Goal: Task Accomplishment & Management: Use online tool/utility

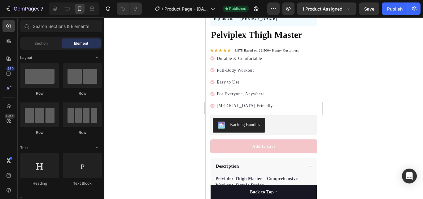
scroll to position [151, 0]
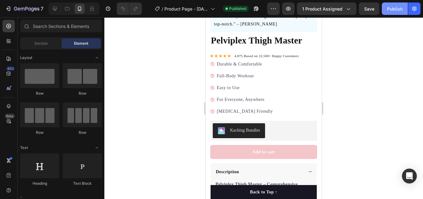
click at [394, 9] on div "Publish" at bounding box center [394, 9] width 15 height 7
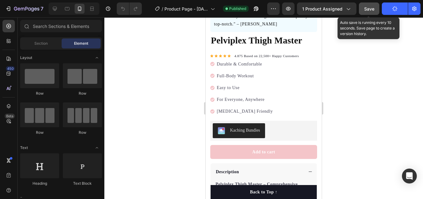
click at [367, 12] on button "Save" at bounding box center [369, 8] width 20 height 12
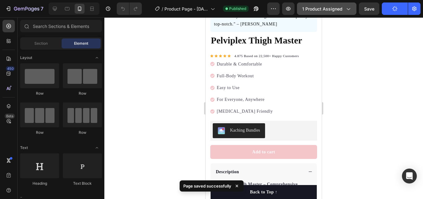
click at [332, 8] on span "1 product assigned" at bounding box center [322, 9] width 40 height 7
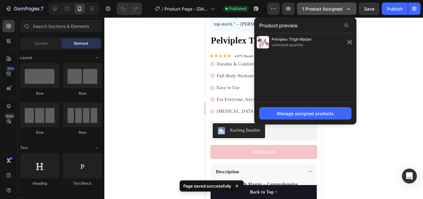
click at [332, 8] on span "1 product assigned" at bounding box center [322, 9] width 40 height 7
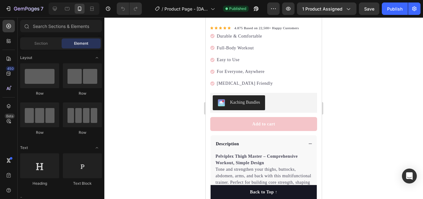
scroll to position [228, 0]
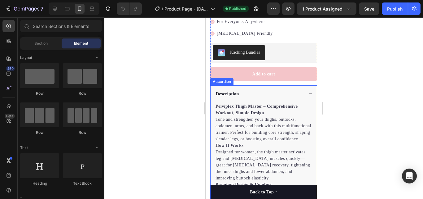
click at [303, 90] on div "Description" at bounding box center [264, 93] width 106 height 17
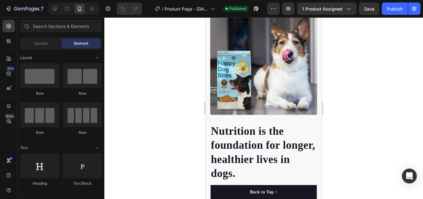
scroll to position [369, 0]
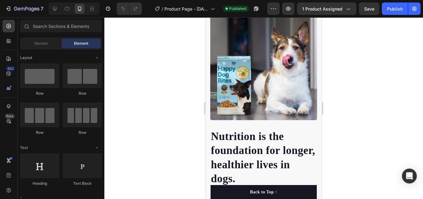
drag, startPoint x: 319, startPoint y: 74, endPoint x: 535, endPoint y: 66, distance: 216.4
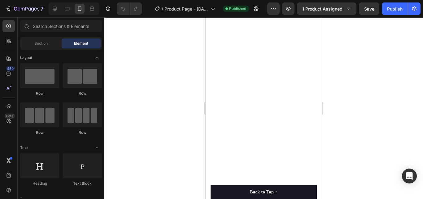
scroll to position [1460, 0]
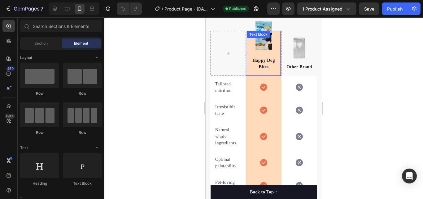
click at [267, 66] on p "Happy Dog Bites" at bounding box center [264, 63] width 33 height 13
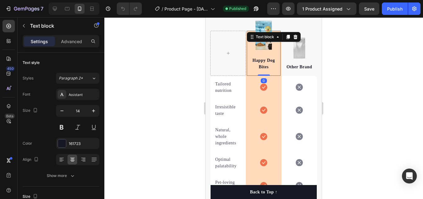
click at [264, 66] on p "Happy Dog Bites" at bounding box center [264, 63] width 33 height 13
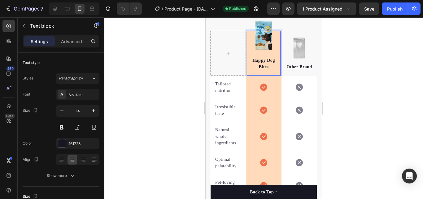
click at [264, 66] on p "Happy Dog Bites" at bounding box center [264, 63] width 33 height 13
click at [267, 66] on p "Happy Dog Bites" at bounding box center [264, 63] width 33 height 13
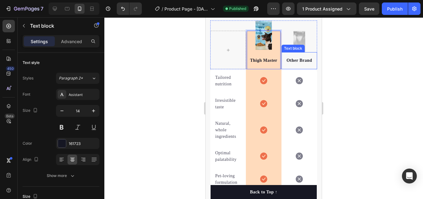
click at [307, 61] on p "Other Brand" at bounding box center [299, 60] width 33 height 7
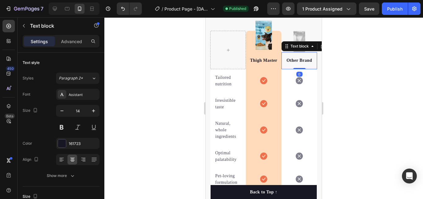
click at [307, 61] on p "Other Brand" at bounding box center [299, 60] width 33 height 7
click at [309, 61] on p "Other Brand" at bounding box center [299, 60] width 33 height 7
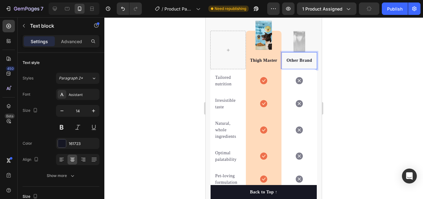
click at [309, 61] on p "Other Brand" at bounding box center [299, 60] width 33 height 7
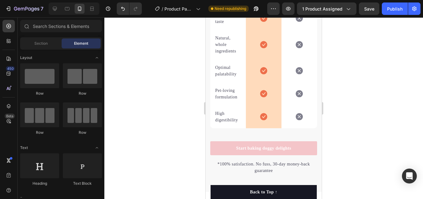
scroll to position [1550, 0]
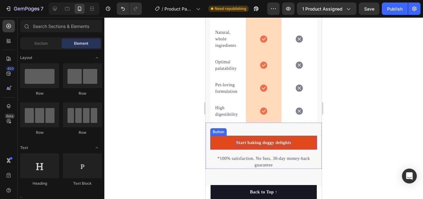
click at [266, 139] on div "Start baking doggy delights" at bounding box center [263, 142] width 55 height 7
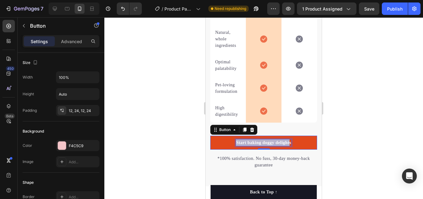
drag, startPoint x: 288, startPoint y: 143, endPoint x: 233, endPoint y: 143, distance: 54.8
click at [233, 143] on link "Start baking doggy delights" at bounding box center [263, 142] width 107 height 14
click at [263, 141] on p "s" at bounding box center [264, 142] width 2 height 7
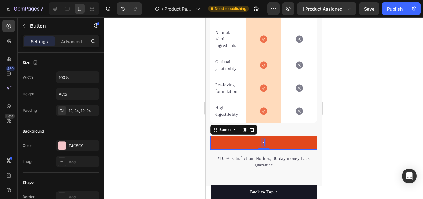
click at [263, 141] on p "s" at bounding box center [264, 142] width 2 height 7
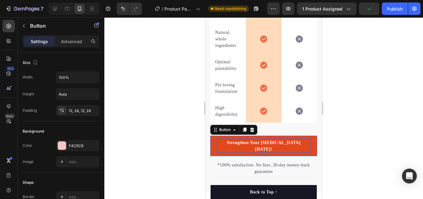
click at [351, 120] on div at bounding box center [263, 107] width 319 height 181
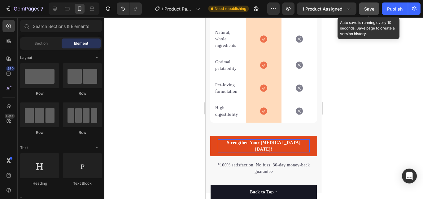
click at [379, 11] on button "Save" at bounding box center [369, 8] width 20 height 12
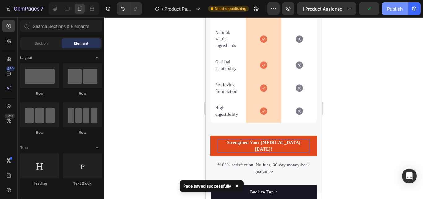
click at [385, 10] on button "Publish" at bounding box center [395, 8] width 26 height 12
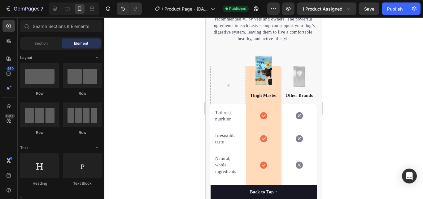
scroll to position [1419, 0]
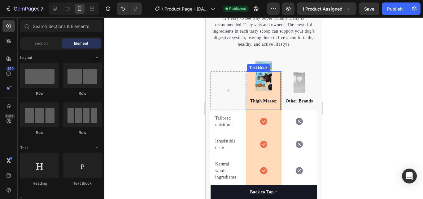
click at [262, 73] on div "Thigh Master Text block" at bounding box center [264, 90] width 34 height 38
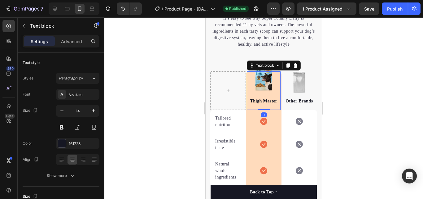
click at [260, 81] on div "Thigh Master Text block 0" at bounding box center [264, 90] width 34 height 38
click at [232, 66] on div "Image Thigh Master Text block 0 Row Image Other Brands Text block Row" at bounding box center [263, 85] width 107 height 49
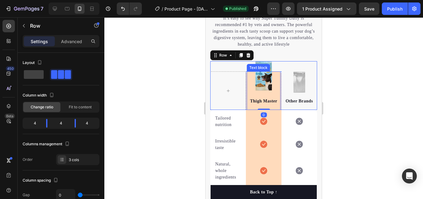
click at [266, 65] on div "Text block" at bounding box center [258, 68] width 21 height 6
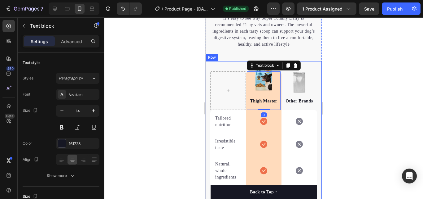
click at [348, 62] on div at bounding box center [263, 107] width 319 height 181
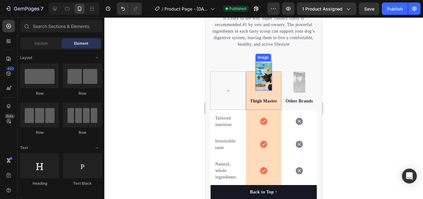
click at [264, 63] on img at bounding box center [263, 75] width 17 height 29
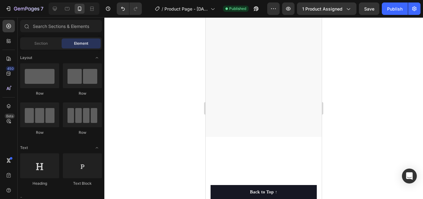
scroll to position [14, 0]
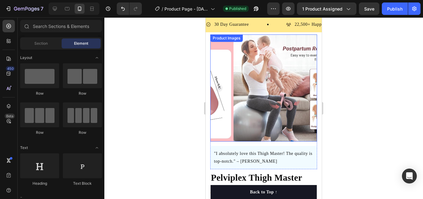
click at [296, 71] on img at bounding box center [287, 87] width 107 height 107
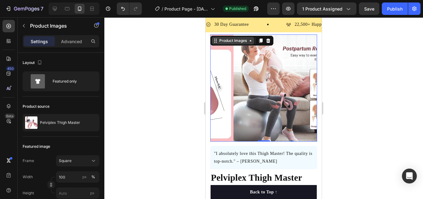
click at [242, 40] on div "Product Images" at bounding box center [233, 41] width 30 height 6
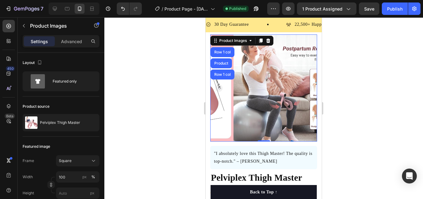
click at [163, 102] on div at bounding box center [263, 107] width 319 height 181
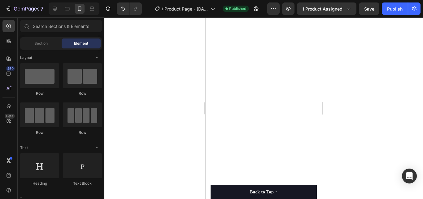
scroll to position [0, 0]
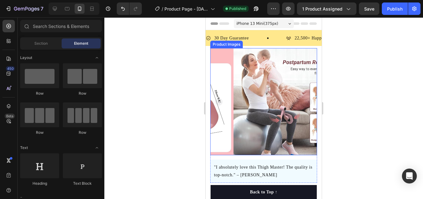
click at [305, 100] on icon "Carousel Next Arrow" at bounding box center [308, 101] width 7 height 7
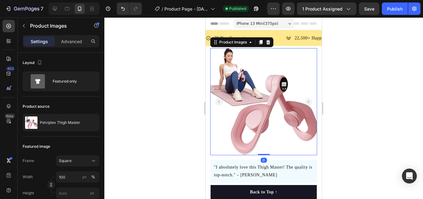
click at [305, 100] on icon "Carousel Next Arrow" at bounding box center [308, 101] width 7 height 7
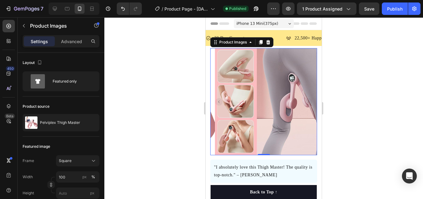
click at [308, 100] on icon "Carousel Next Arrow" at bounding box center [308, 101] width 1 height 2
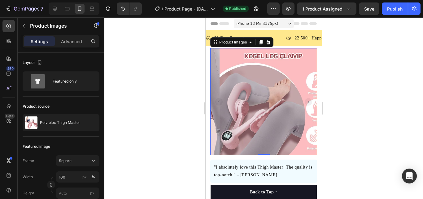
click at [308, 100] on icon "Carousel Next Arrow" at bounding box center [308, 101] width 1 height 2
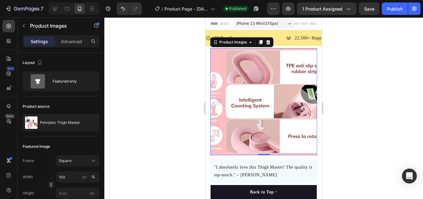
click at [355, 97] on div at bounding box center [263, 107] width 319 height 181
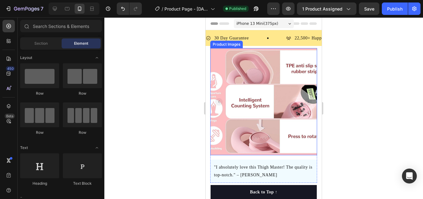
click at [305, 100] on rect "Carousel Next Arrow" at bounding box center [308, 101] width 7 height 7
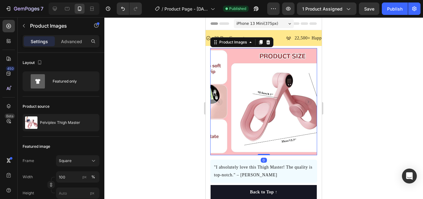
click at [305, 100] on rect "Carousel Next Arrow" at bounding box center [308, 101] width 7 height 7
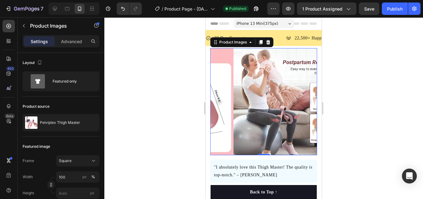
click at [305, 99] on rect "Carousel Next Arrow" at bounding box center [308, 101] width 7 height 7
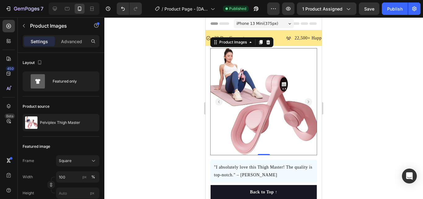
click at [367, 86] on div at bounding box center [263, 107] width 319 height 181
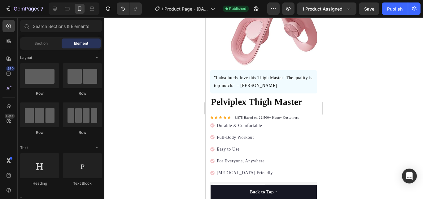
scroll to position [67, 0]
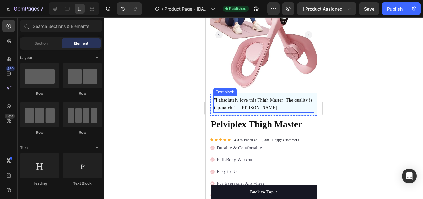
click at [279, 103] on p ""I absolutely love this Thigh Master! The quality is top-notch." – [PERSON_NAME]" at bounding box center [263, 103] width 99 height 15
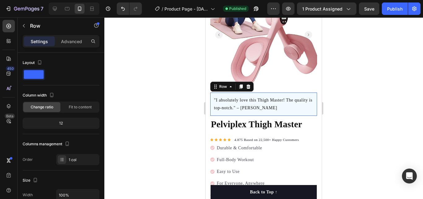
click at [308, 108] on div ""I absolutely love this Thigh Master! The quality is top-notch." – Daisy Text b…" at bounding box center [263, 103] width 107 height 23
click at [28, 76] on span at bounding box center [34, 74] width 20 height 9
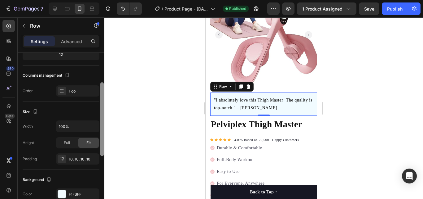
scroll to position [68, 0]
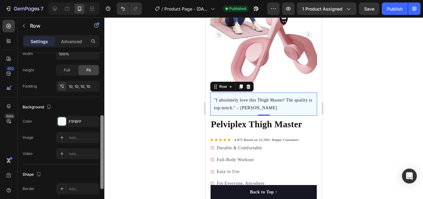
drag, startPoint x: 102, startPoint y: 73, endPoint x: 102, endPoint y: 137, distance: 64.1
click at [102, 137] on div at bounding box center [101, 152] width 3 height 74
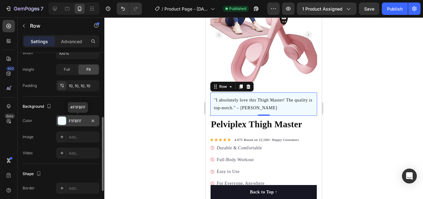
click at [85, 122] on div "F1FBFF" at bounding box center [78, 121] width 18 height 6
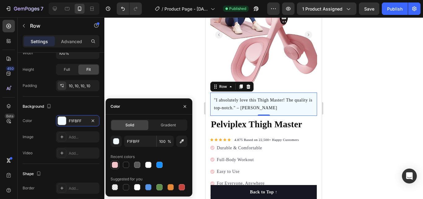
click at [116, 162] on div at bounding box center [115, 164] width 6 height 6
type input "F4C5C9"
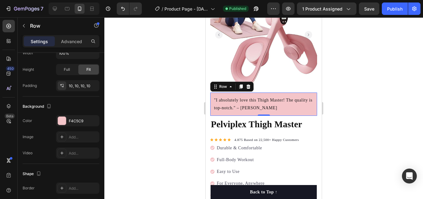
click at [398, 94] on div at bounding box center [263, 107] width 319 height 181
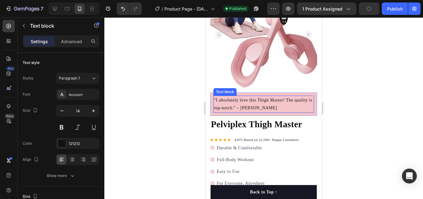
click at [254, 104] on p ""I absolutely love this Thigh Master! The quality is top-notch." – [PERSON_NAME]" at bounding box center [263, 103] width 99 height 15
click at [258, 103] on p ""I absolutely love this Thigh Master! The quality is top-notch." – [PERSON_NAME]" at bounding box center [263, 103] width 99 height 15
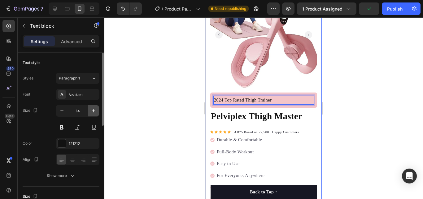
click at [96, 110] on icon "button" at bounding box center [93, 111] width 6 height 6
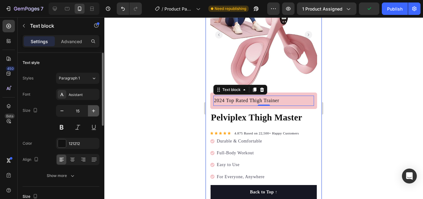
type input "16"
click at [71, 160] on icon at bounding box center [72, 160] width 4 height 1
click at [64, 124] on button at bounding box center [61, 126] width 11 height 11
click at [61, 128] on button at bounding box center [61, 126] width 11 height 11
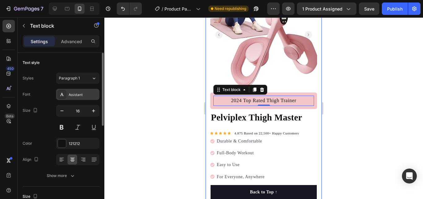
click at [84, 93] on div "Assistant" at bounding box center [83, 95] width 29 height 6
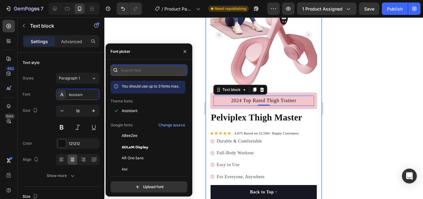
click at [140, 67] on input "text" at bounding box center [149, 69] width 77 height 11
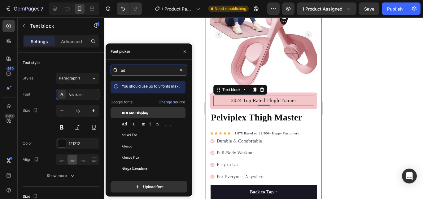
type input "ad"
click at [139, 114] on span "ADLaM Display" at bounding box center [135, 113] width 27 height 6
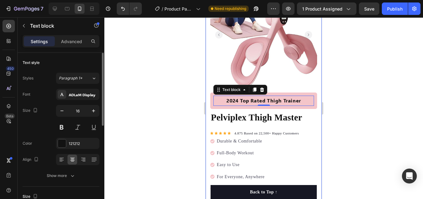
click at [51, 116] on div "Size 16" at bounding box center [61, 119] width 77 height 28
click at [59, 112] on button "button" at bounding box center [61, 110] width 11 height 11
type input "14"
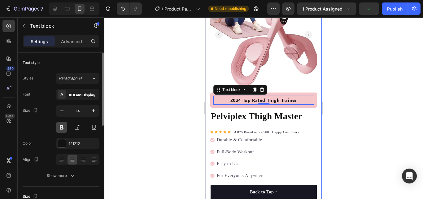
click at [62, 126] on button at bounding box center [61, 126] width 11 height 11
click at [87, 95] on div "ADLaM Display" at bounding box center [83, 95] width 29 height 6
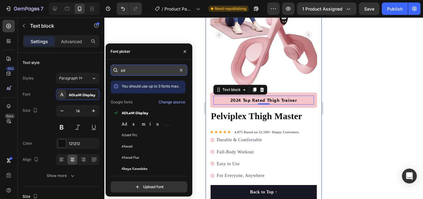
click at [140, 72] on input "ad" at bounding box center [149, 69] width 77 height 11
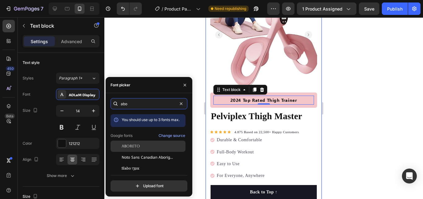
type input "abo"
click at [147, 147] on div "Aboreto" at bounding box center [153, 146] width 63 height 6
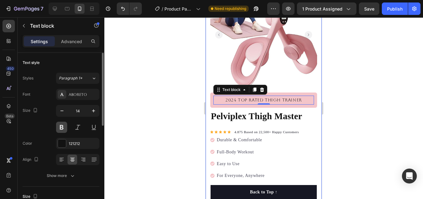
click at [62, 128] on button at bounding box center [61, 126] width 11 height 11
click at [66, 141] on div at bounding box center [62, 143] width 9 height 9
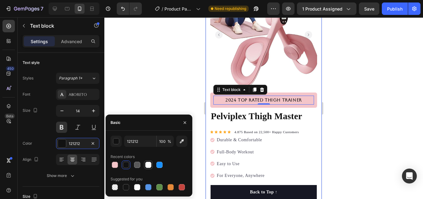
click at [152, 165] on div at bounding box center [148, 164] width 9 height 9
type input "FFFFFF"
click at [136, 109] on div at bounding box center [263, 107] width 319 height 181
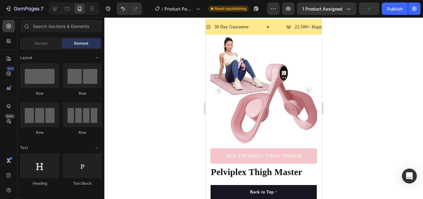
scroll to position [0, 0]
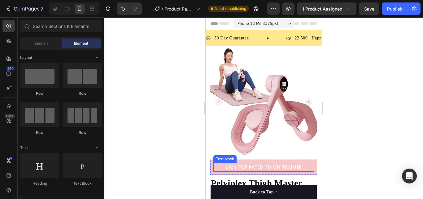
click at [288, 163] on p "2024 Top Rated Thigh Trainer" at bounding box center [263, 167] width 99 height 8
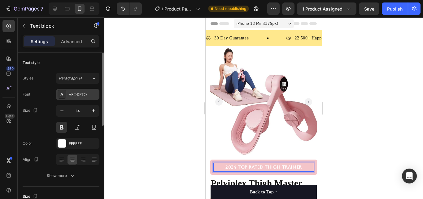
click at [77, 99] on div "Aboreto" at bounding box center [77, 94] width 43 height 11
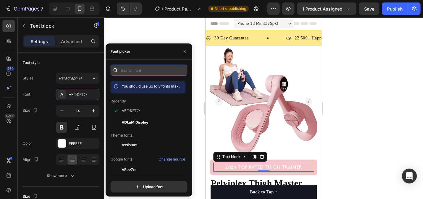
click at [134, 71] on input "text" at bounding box center [149, 69] width 77 height 11
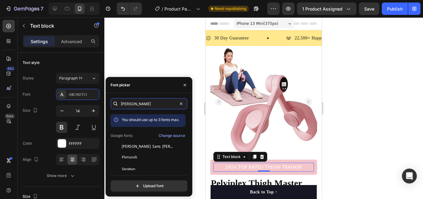
type input "[PERSON_NAME]"
drag, startPoint x: 186, startPoint y: 137, endPoint x: 186, endPoint y: 140, distance: 3.2
click at [186, 140] on div "You should use up to 3 fonts max. Google fonts Change source [PERSON_NAME] Sans…" at bounding box center [149, 142] width 77 height 56
click at [153, 102] on input "[PERSON_NAME]" at bounding box center [149, 103] width 77 height 11
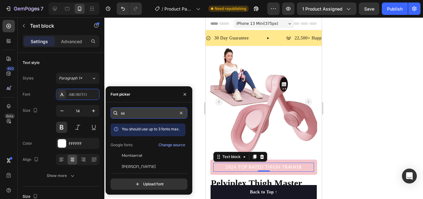
type input "s"
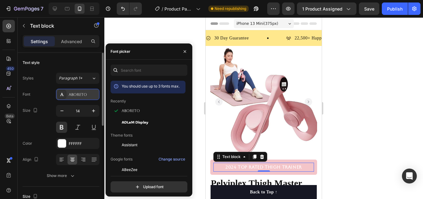
click at [82, 92] on div "Aboreto" at bounding box center [83, 95] width 29 height 6
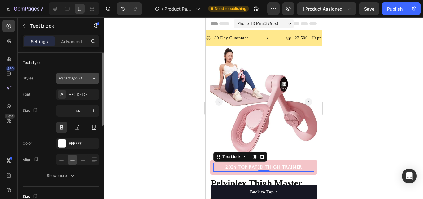
click at [86, 79] on div "Paragraph 1*" at bounding box center [75, 78] width 33 height 6
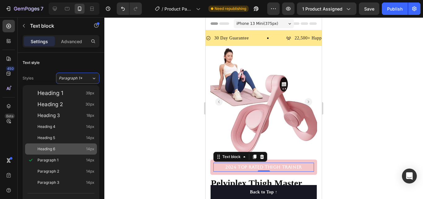
click at [67, 150] on div "Heading 6 14px" at bounding box center [65, 149] width 57 height 6
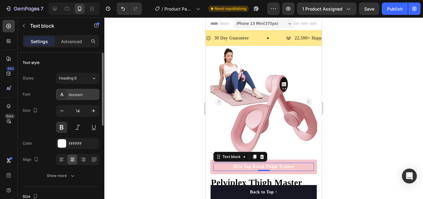
click at [83, 95] on div "Assistant" at bounding box center [83, 95] width 29 height 6
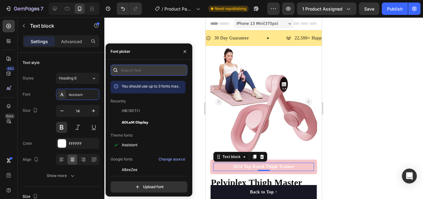
click at [126, 74] on input "text" at bounding box center [149, 69] width 77 height 11
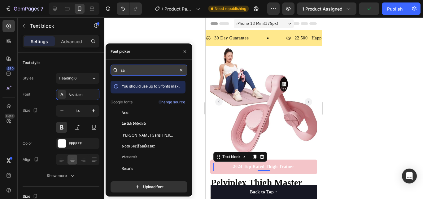
type input "s"
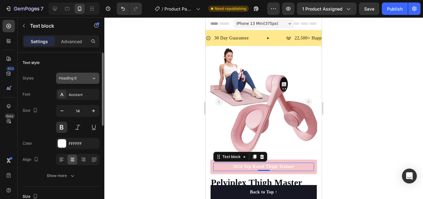
click at [96, 78] on icon at bounding box center [93, 78] width 5 height 6
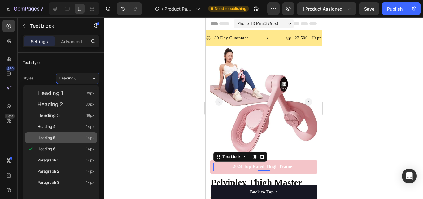
click at [81, 135] on div "Heading 5 14px" at bounding box center [65, 137] width 57 height 6
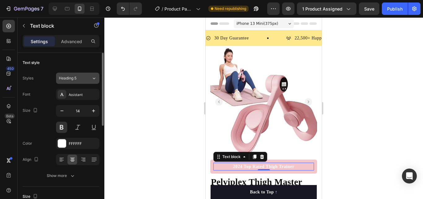
click at [87, 80] on div "Heading 5" at bounding box center [75, 78] width 33 height 6
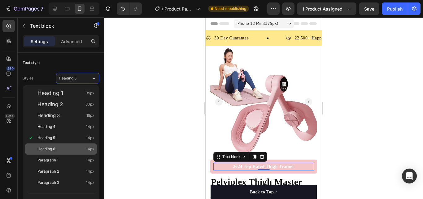
click at [73, 143] on div "Heading 6 14px" at bounding box center [61, 148] width 72 height 11
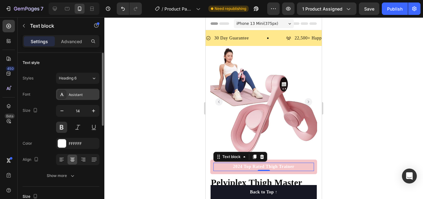
click at [88, 99] on div "Assistant" at bounding box center [77, 94] width 43 height 11
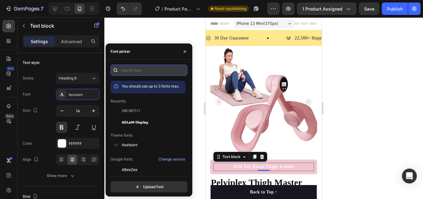
click at [148, 66] on input "text" at bounding box center [149, 69] width 77 height 11
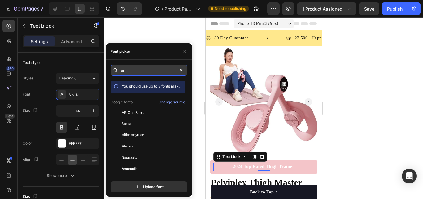
type input "a"
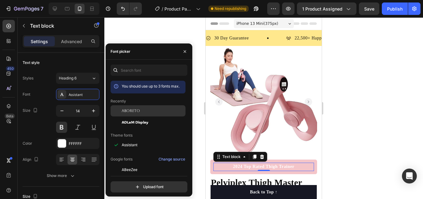
click at [125, 109] on span "Aboreto" at bounding box center [131, 111] width 18 height 6
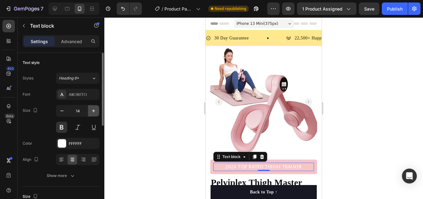
click at [92, 110] on icon "button" at bounding box center [93, 111] width 6 height 6
type input "15"
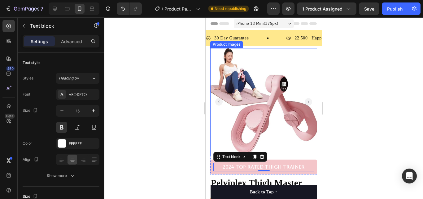
click at [399, 119] on div at bounding box center [263, 107] width 319 height 181
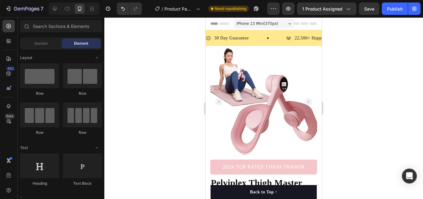
click at [359, 11] on div "Preview 1 product assigned Save Publish" at bounding box center [343, 8] width 153 height 12
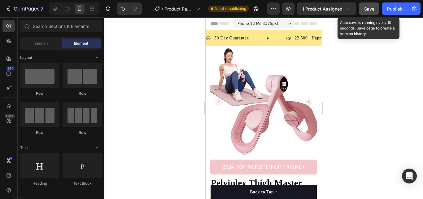
click at [362, 10] on button "Save" at bounding box center [369, 8] width 20 height 12
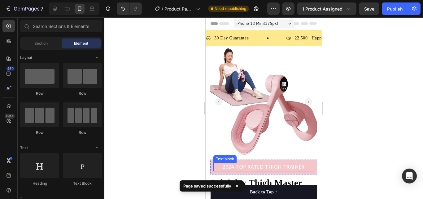
click at [281, 163] on p "2024 Top Rated Thigh Trainer" at bounding box center [263, 166] width 99 height 7
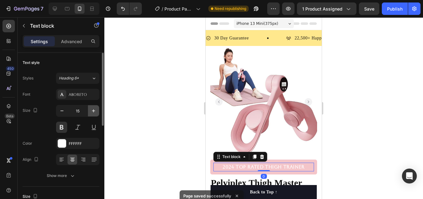
click at [96, 110] on icon "button" at bounding box center [93, 111] width 6 height 6
type input "16"
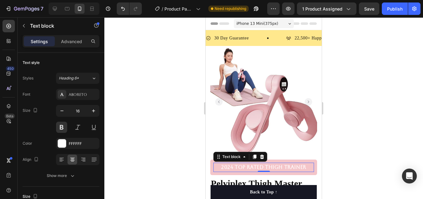
click at [335, 104] on div at bounding box center [263, 107] width 319 height 181
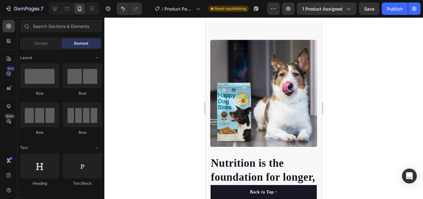
drag, startPoint x: 319, startPoint y: 31, endPoint x: 528, endPoint y: 79, distance: 214.9
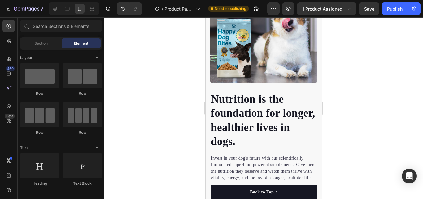
scroll to position [342, 0]
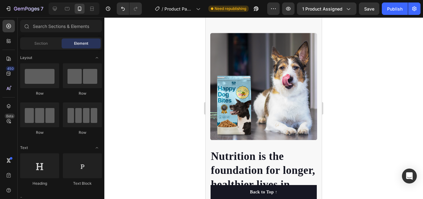
drag, startPoint x: 319, startPoint y: 61, endPoint x: 529, endPoint y: 68, distance: 209.9
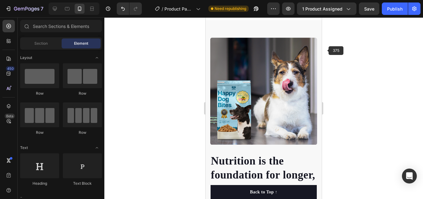
click at [273, 72] on img at bounding box center [263, 90] width 107 height 107
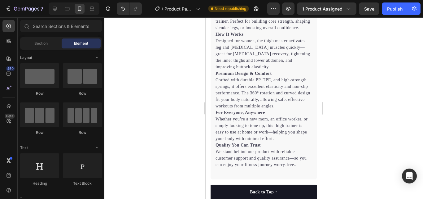
scroll to position [565, 0]
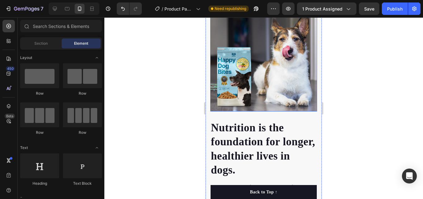
click at [294, 61] on img at bounding box center [263, 57] width 107 height 107
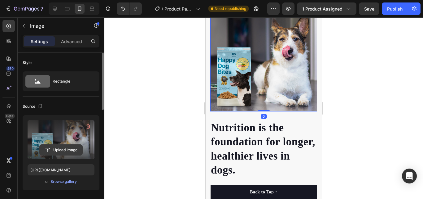
click at [55, 152] on input "file" at bounding box center [61, 149] width 43 height 11
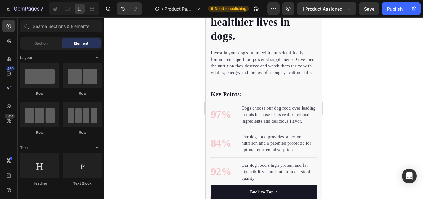
scroll to position [687, 0]
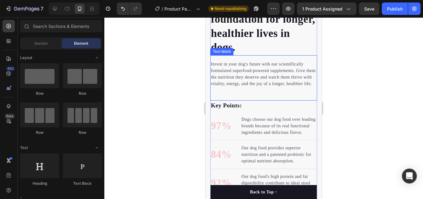
click at [268, 78] on p "Invest in your dog's future with our scientifically formulated superfood-powere…" at bounding box center [264, 74] width 106 height 26
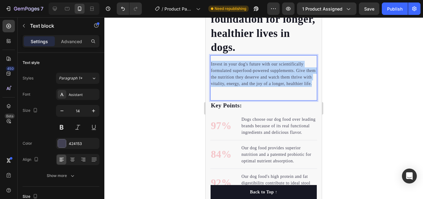
click at [268, 78] on p "Invest in your dog's future with our scientifically formulated superfood-powere…" at bounding box center [264, 74] width 106 height 26
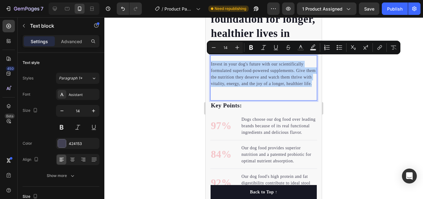
copy p "Invest in your dog's future with our scientifically formulated superfood-powere…"
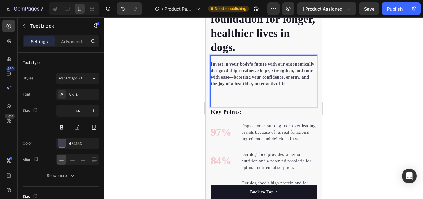
click at [244, 86] on p "Invest in your body’s future with our ergonomically designed thigh trainer. Sha…" at bounding box center [264, 74] width 106 height 26
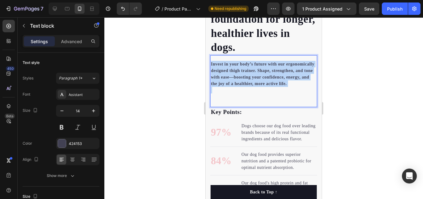
click at [244, 86] on p "Invest in your body’s future with our ergonomically designed thigh trainer. Sha…" at bounding box center [264, 74] width 106 height 26
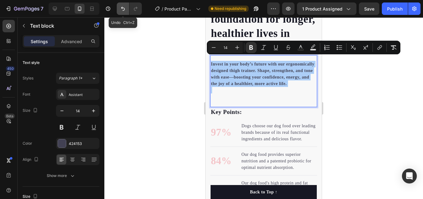
click at [128, 11] on button "Undo/Redo" at bounding box center [123, 8] width 12 height 12
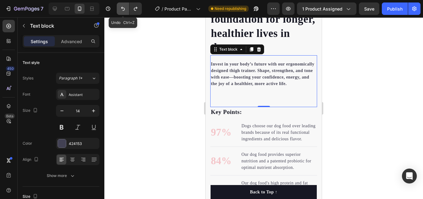
click at [128, 11] on button "Undo/Redo" at bounding box center [123, 8] width 12 height 12
click at [125, 11] on icon "Undo/Redo" at bounding box center [123, 9] width 6 height 6
click at [134, 11] on icon "Undo/Redo" at bounding box center [136, 9] width 6 height 6
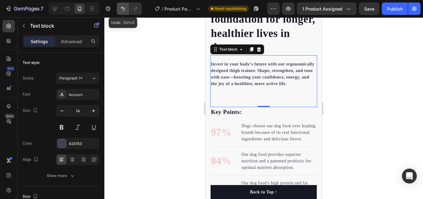
click at [126, 11] on button "Undo/Redo" at bounding box center [123, 8] width 12 height 12
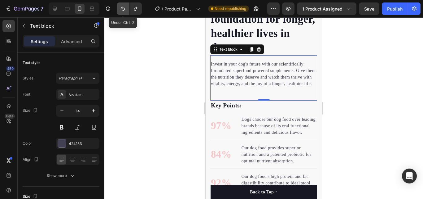
click at [126, 11] on button "Undo/Redo" at bounding box center [123, 8] width 12 height 12
click at [138, 11] on icon "Undo/Redo" at bounding box center [136, 9] width 6 height 6
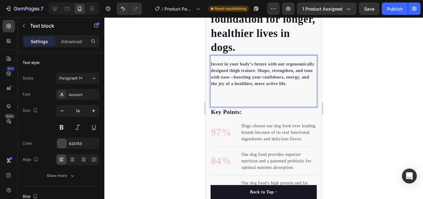
drag, startPoint x: 266, startPoint y: 86, endPoint x: 248, endPoint y: 80, distance: 19.3
click at [248, 80] on strong "Invest in your body’s future with our ergonomically designed thigh trainer. Sha…" at bounding box center [262, 74] width 103 height 24
click at [248, 83] on p "Invest in your body’s future with our ergonomically designed thigh trainer. Sha…" at bounding box center [264, 74] width 106 height 26
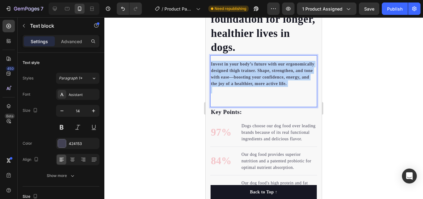
click at [248, 83] on p "Invest in your body’s future with our ergonomically designed thigh trainer. Sha…" at bounding box center [264, 74] width 106 height 26
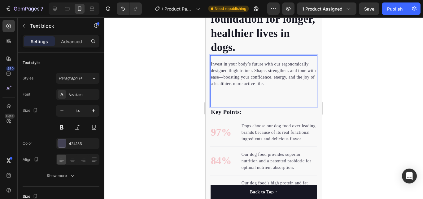
click at [256, 76] on p "Invest in your body’s future with our ergonomically designed thigh trainer. Sha…" at bounding box center [264, 74] width 106 height 26
click at [284, 87] on p "Rich Text Editor. Editing area: main" at bounding box center [264, 90] width 106 height 7
click at [393, 83] on div at bounding box center [263, 107] width 319 height 181
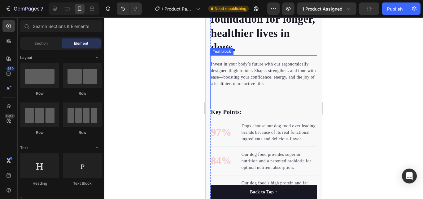
click at [231, 73] on p "Invest in your body’s future with our ergonomically designed thigh trainer. Sha…" at bounding box center [264, 74] width 106 height 26
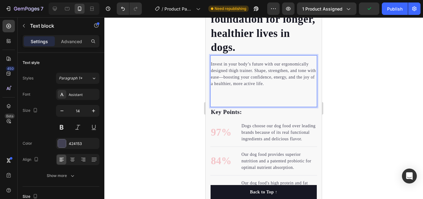
click at [232, 73] on p "Invest in your body’s future with our ergonomically designed thigh trainer. Sha…" at bounding box center [264, 74] width 106 height 26
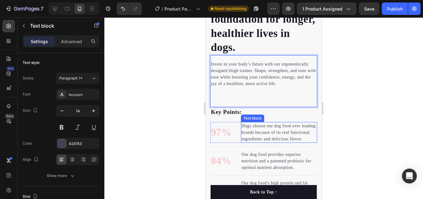
click at [261, 138] on p "Dogs choose our dog food over leading brands because of its real functional ing…" at bounding box center [279, 132] width 75 height 20
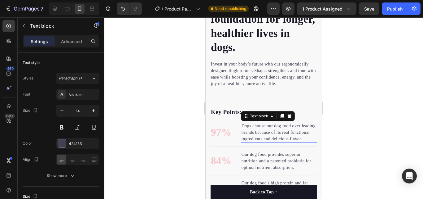
click at [261, 138] on p "Dogs choose our dog food over leading brands because of its real functional ing…" at bounding box center [279, 132] width 75 height 20
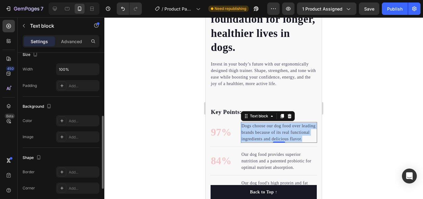
click at [261, 138] on p "Dogs choose our dog food over leading brands because of its real functional ing…" at bounding box center [279, 132] width 75 height 20
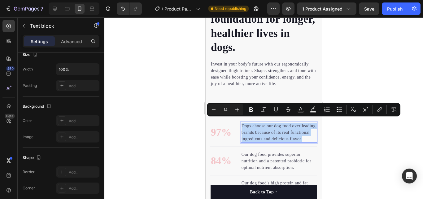
copy p "Dogs choose our dog food over leading brands because of its real functional ing…"
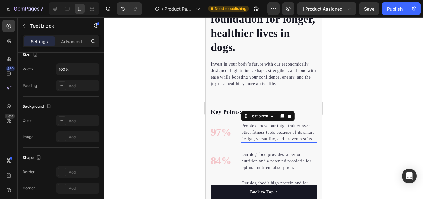
click at [332, 129] on div at bounding box center [263, 107] width 319 height 181
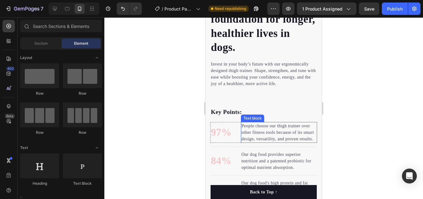
click at [295, 139] on p "People choose our thigh trainer over other fitness tools because of its smart d…" at bounding box center [279, 132] width 75 height 20
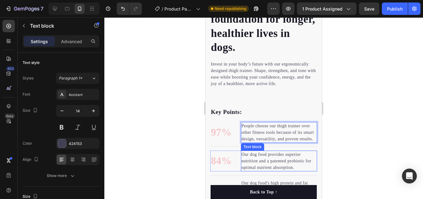
click at [293, 168] on p "Our dog food provides superior nutrition and a patented probiotic for optimal n…" at bounding box center [279, 161] width 75 height 20
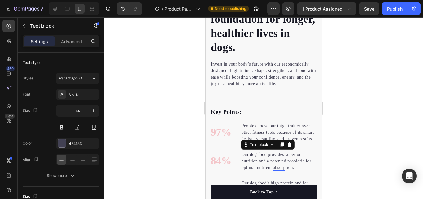
click at [293, 168] on p "Our dog food provides superior nutrition and a patented probiotic for optimal n…" at bounding box center [279, 161] width 75 height 20
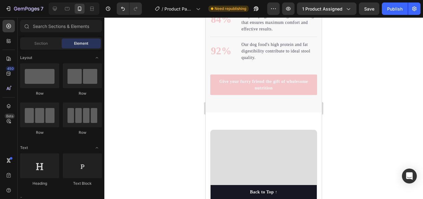
scroll to position [798, 0]
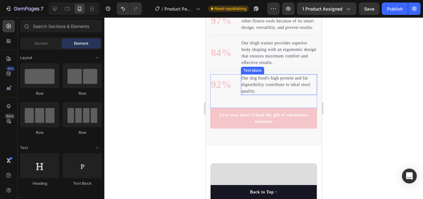
click at [270, 86] on p "Our dog food's high protein and fat digestibility contribute to ideal stool qua…" at bounding box center [279, 85] width 75 height 20
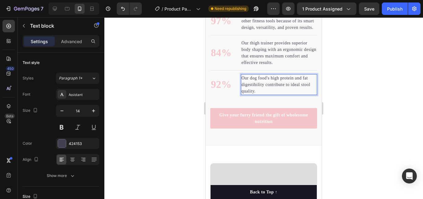
click at [263, 90] on p "Our dog food's high protein and fat digestibility contribute to ideal stool qua…" at bounding box center [279, 85] width 75 height 20
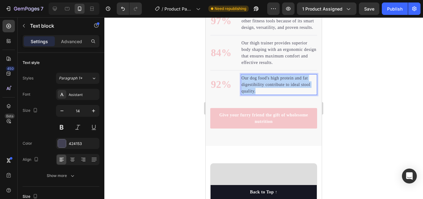
click at [263, 90] on p "Our dog food's high protein and fat digestibility contribute to ideal stool qua…" at bounding box center [279, 85] width 75 height 20
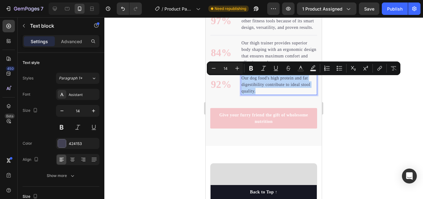
copy p "Our dog food's high protein and fat digestibility contribute to ideal stool qua…"
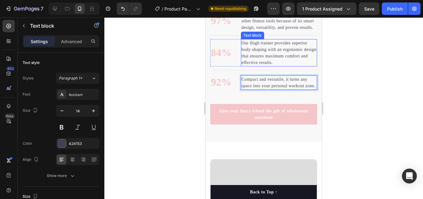
click at [267, 47] on p "Our thigh trainer provides superior body shaping with an ergonomic design that …" at bounding box center [279, 53] width 75 height 26
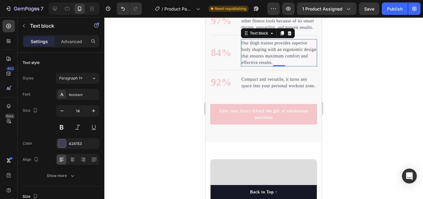
scroll to position [142, 0]
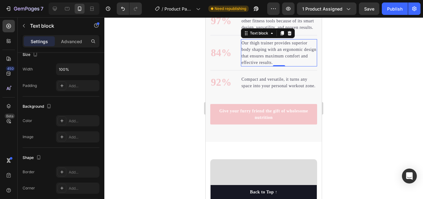
click at [120, 93] on div at bounding box center [263, 107] width 319 height 181
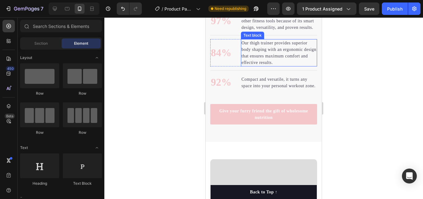
click at [291, 48] on p "Our thigh trainer provides superior body shaping with an ergonomic design that …" at bounding box center [279, 53] width 75 height 26
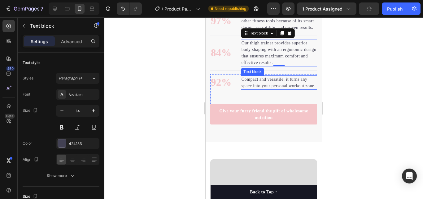
click at [276, 83] on p "Compact and versatile, it turns any space into your personal workout zone." at bounding box center [279, 82] width 75 height 13
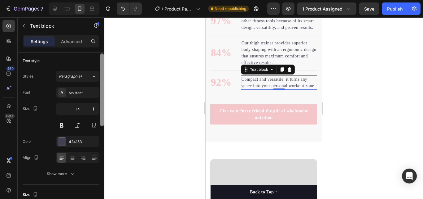
scroll to position [0, 0]
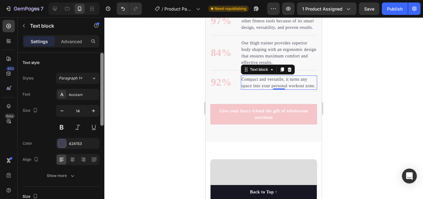
drag, startPoint x: 101, startPoint y: 138, endPoint x: 127, endPoint y: 70, distance: 72.7
click at [127, 0] on div "7 / Product Page - [DATE] 17:05:33 Need republishing Preview 1 product assigned…" at bounding box center [211, 0] width 423 height 0
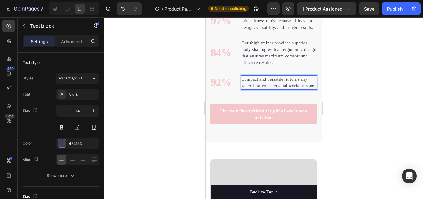
click at [270, 89] on p "Compact and versatile, it turns any space into your personal workout zone." at bounding box center [279, 82] width 75 height 13
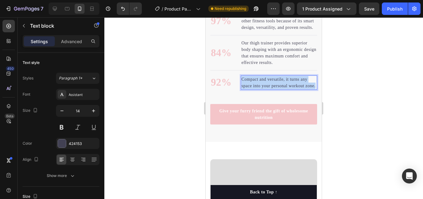
click at [270, 89] on p "Compact and versatile, it turns any space into your personal workout zone." at bounding box center [279, 82] width 75 height 13
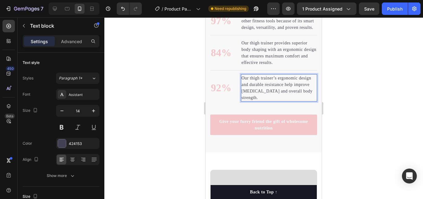
click at [396, 108] on div at bounding box center [263, 107] width 319 height 181
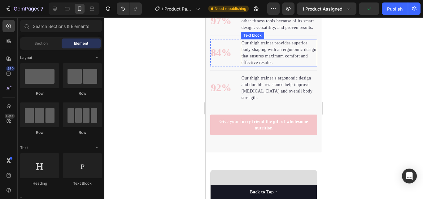
click at [246, 45] on p "Our thigh trainer provides superior body shaping with an ergonomic design that …" at bounding box center [279, 53] width 75 height 26
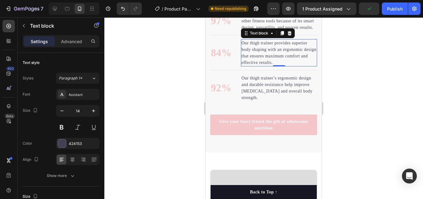
click at [246, 45] on p "Our thigh trainer provides superior body shaping with an ergonomic design that …" at bounding box center [279, 53] width 75 height 26
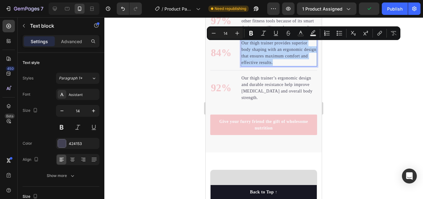
click at [246, 45] on p "Our thigh trainer provides superior body shaping with an ergonomic design that …" at bounding box center [279, 53] width 75 height 26
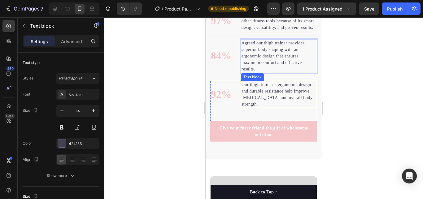
click at [245, 86] on p "Our thigh trainer’s ergonomic design and durable resistance help improve [MEDIC…" at bounding box center [279, 94] width 75 height 26
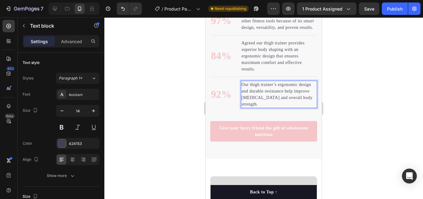
click at [245, 86] on p "Our thigh trainer’s ergonomic design and durable resistance help improve [MEDIC…" at bounding box center [279, 94] width 75 height 26
click at [384, 89] on div at bounding box center [263, 107] width 319 height 181
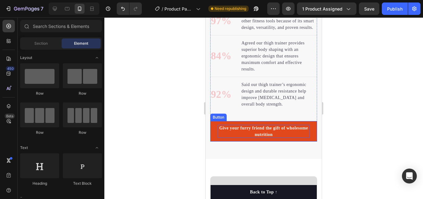
click at [278, 135] on div "Give your furry friend the gift of wholesome nutrition" at bounding box center [264, 131] width 92 height 13
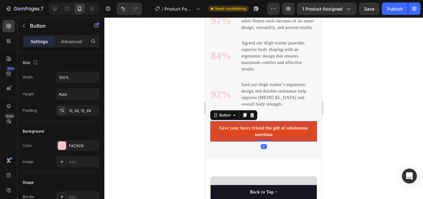
click at [282, 132] on div "Give your furry friend the gift of wholesome nutrition" at bounding box center [264, 131] width 92 height 13
click at [282, 132] on p "Give your furry friend the gift of wholesome nutrition" at bounding box center [264, 131] width 92 height 13
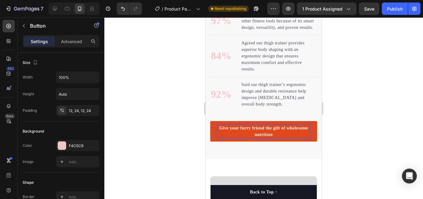
click at [282, 136] on p "Give your furry friend the gift of wholesome nutrition" at bounding box center [264, 131] width 92 height 13
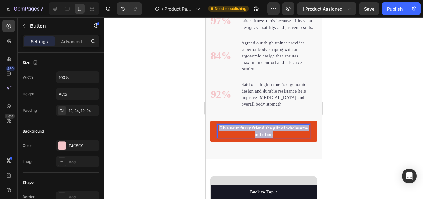
click at [282, 136] on p "Give your furry friend the gift of wholesome nutrition" at bounding box center [264, 131] width 92 height 13
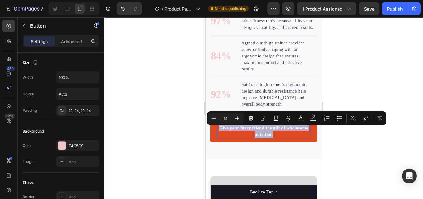
copy p "Give your furry friend the gift of wholesome nutrition"
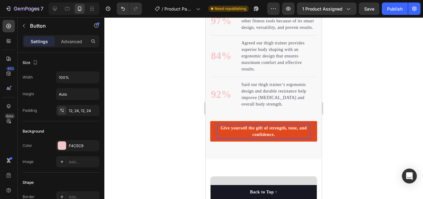
click at [286, 136] on p "Give yourself the gift of strength, tone, and confidence." at bounding box center [264, 131] width 92 height 13
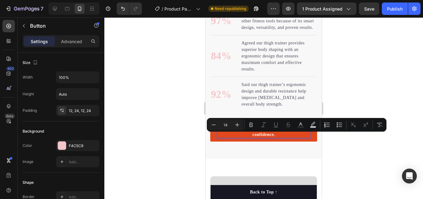
click at [286, 136] on p "Give yourself the gift of strength, tone, and confidence." at bounding box center [264, 131] width 92 height 13
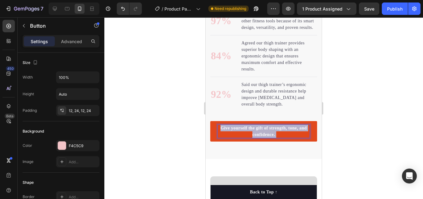
click at [286, 136] on p "Give yourself the gift of strength, tone, and confidence." at bounding box center [264, 131] width 92 height 13
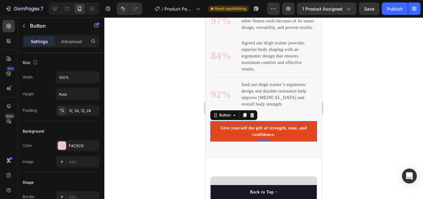
click at [350, 125] on div at bounding box center [263, 107] width 319 height 181
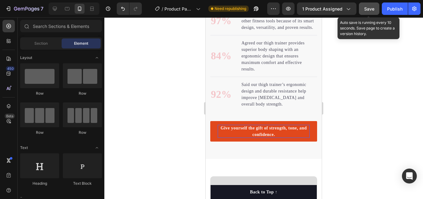
click at [374, 10] on span "Save" at bounding box center [369, 8] width 10 height 5
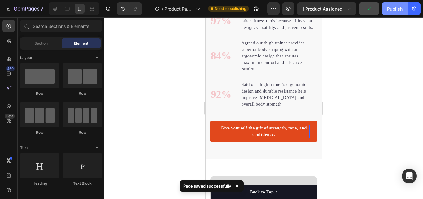
click at [392, 13] on button "Publish" at bounding box center [395, 8] width 26 height 12
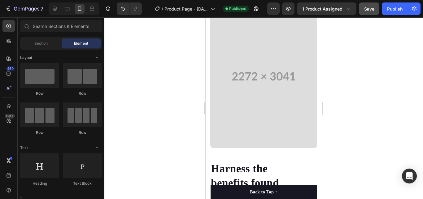
scroll to position [955, 0]
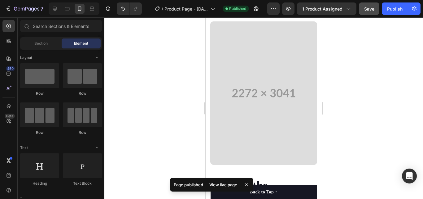
click at [225, 183] on div "View live page" at bounding box center [223, 184] width 35 height 9
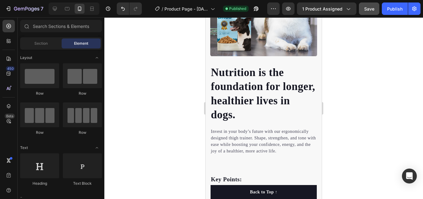
scroll to position [614, 0]
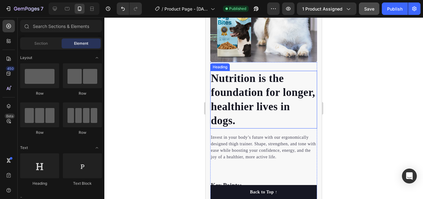
click at [274, 112] on p "Nutrition is the foundation for longer, healthier lives in dogs." at bounding box center [264, 99] width 106 height 56
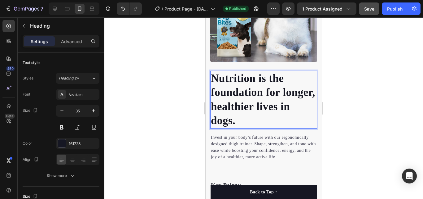
click at [273, 115] on p "Nutrition is the foundation for longer, healthier lives in dogs." at bounding box center [264, 99] width 106 height 56
click at [267, 110] on p "Nutrition is the foundation for longer, healthier lives in dogs." at bounding box center [264, 99] width 106 height 56
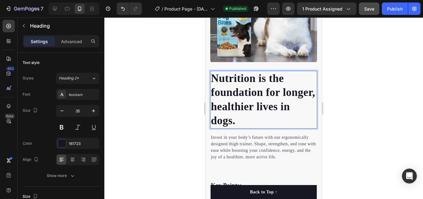
click at [267, 110] on p "Nutrition is the foundation for longer, healthier lives in dogs." at bounding box center [264, 99] width 106 height 56
click at [271, 111] on p "Nutrition is the foundation for longer, healthier lives in dogs." at bounding box center [264, 99] width 106 height 56
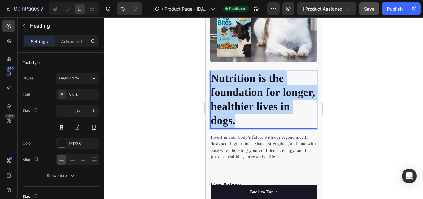
click at [271, 111] on p "Nutrition is the foundation for longer, healthier lives in dogs." at bounding box center [264, 99] width 106 height 56
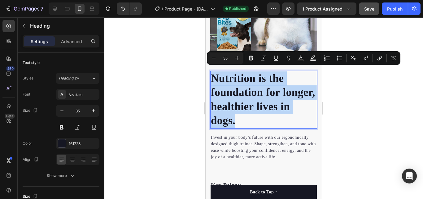
copy p "Nutrition is the foundation for longer, healthier lives in dogs."
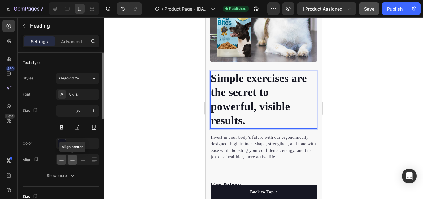
click at [73, 161] on icon at bounding box center [72, 161] width 3 height 1
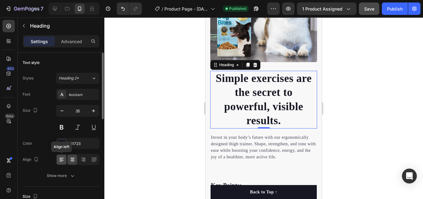
click at [62, 160] on icon at bounding box center [61, 160] width 4 height 1
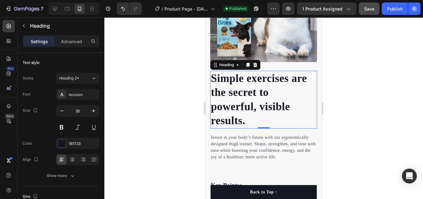
click at [167, 108] on div at bounding box center [263, 107] width 319 height 181
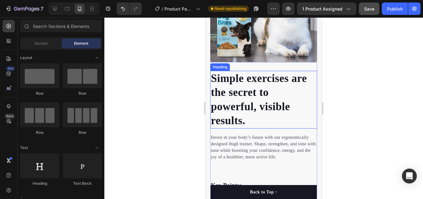
click at [250, 115] on p "Simple exercises are the secret to powerful, visible results." at bounding box center [264, 99] width 106 height 56
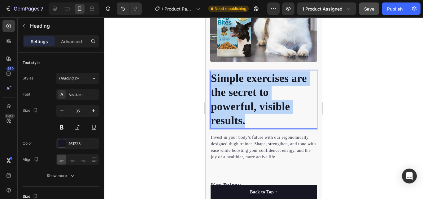
click at [250, 115] on p "Simple exercises are the secret to powerful, visible results." at bounding box center [264, 99] width 106 height 56
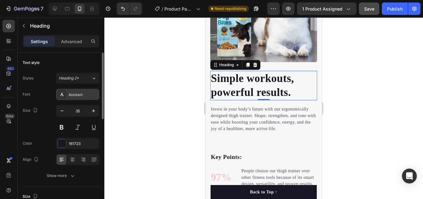
click at [90, 92] on div "Assistant" at bounding box center [83, 95] width 29 height 6
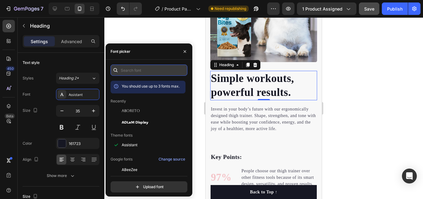
click at [142, 73] on input "text" at bounding box center [149, 69] width 77 height 11
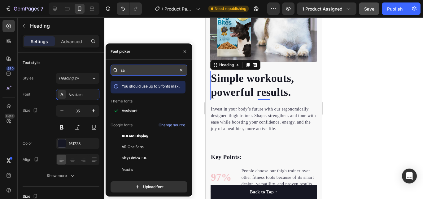
type input "s"
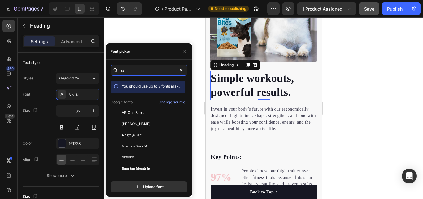
type input "s"
type input "serif"
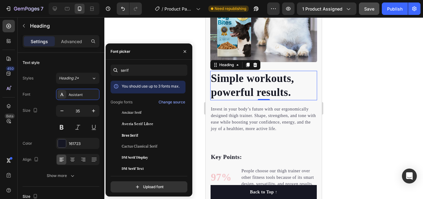
drag, startPoint x: 187, startPoint y: 87, endPoint x: 187, endPoint y: 91, distance: 4.0
click at [187, 91] on div "serif You should use up to 3 fonts max. Google fonts Change source Ancizar Seri…" at bounding box center [149, 128] width 87 height 128
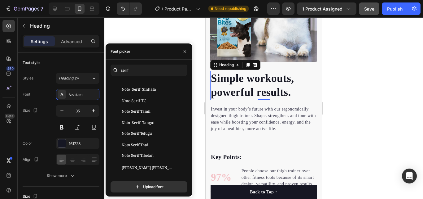
scroll to position [508, 0]
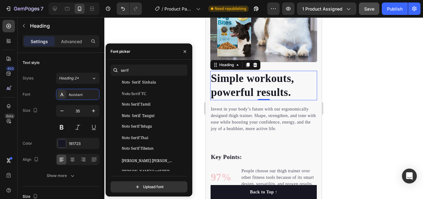
drag, startPoint x: 188, startPoint y: 155, endPoint x: 190, endPoint y: 165, distance: 11.1
click at [190, 165] on div "serif You should use up to 3 fonts max. [PERSON_NAME] Serif Makasar [PERSON_NAM…" at bounding box center [149, 128] width 87 height 128
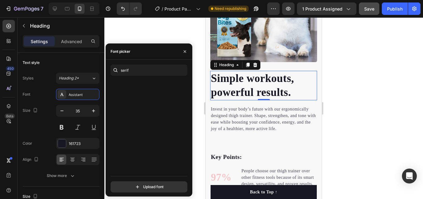
scroll to position [30, 0]
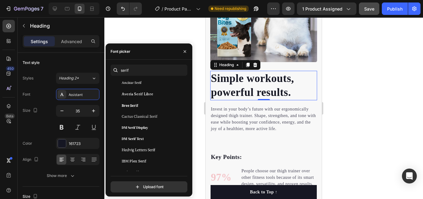
click at [186, 90] on div "You should use up to 3 fonts max. Google fonts Change source Ancizar Serif Aver…" at bounding box center [149, 126] width 77 height 90
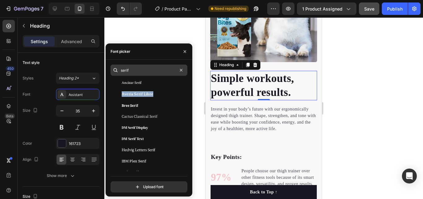
drag, startPoint x: 186, startPoint y: 91, endPoint x: 186, endPoint y: 74, distance: 16.7
click at [186, 74] on div "serif You should use up to 3 fonts max. Google fonts Change source Ancizar Seri…" at bounding box center [149, 128] width 77 height 128
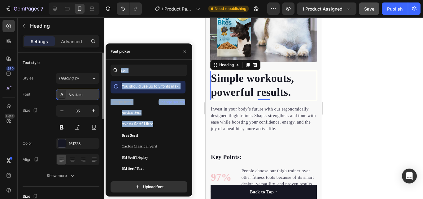
click at [76, 92] on div "Assistant" at bounding box center [83, 95] width 29 height 6
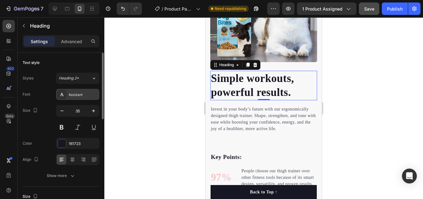
click at [76, 92] on div "Assistant" at bounding box center [83, 95] width 29 height 6
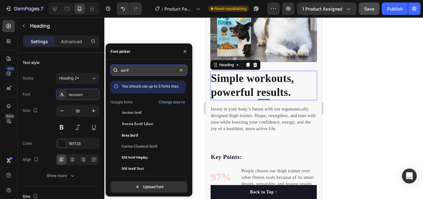
click at [140, 70] on input "serif" at bounding box center [149, 69] width 77 height 11
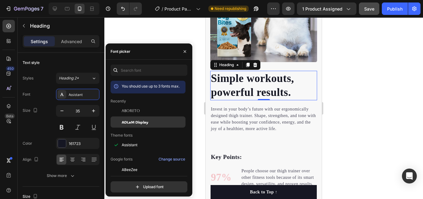
click at [142, 121] on span "ADLaM Display" at bounding box center [135, 122] width 27 height 6
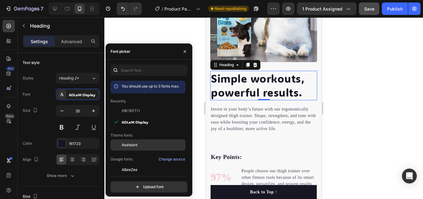
click at [134, 145] on span "Assistant" at bounding box center [130, 145] width 16 height 6
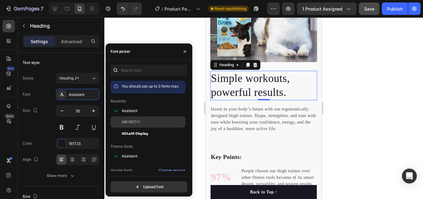
click at [148, 186] on div "Aboreto" at bounding box center [148, 191] width 75 height 11
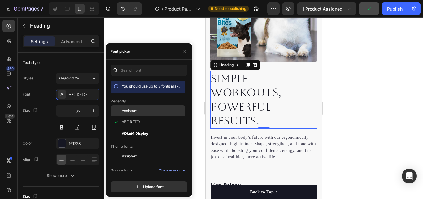
click at [149, 109] on div "Assistant" at bounding box center [153, 111] width 63 height 6
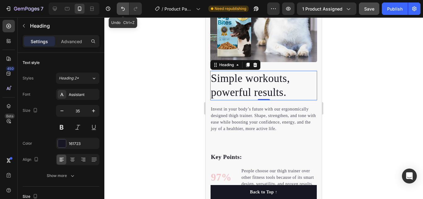
click at [127, 12] on button "Undo/Redo" at bounding box center [123, 8] width 12 height 12
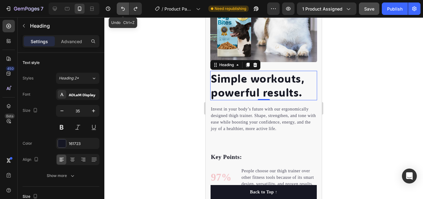
click at [127, 12] on button "Undo/Redo" at bounding box center [123, 8] width 12 height 12
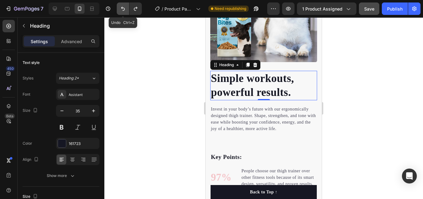
click at [127, 12] on button "Undo/Redo" at bounding box center [123, 8] width 12 height 12
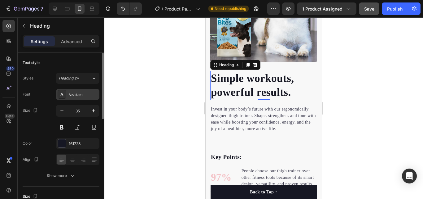
click at [95, 95] on div "Assistant" at bounding box center [83, 95] width 29 height 6
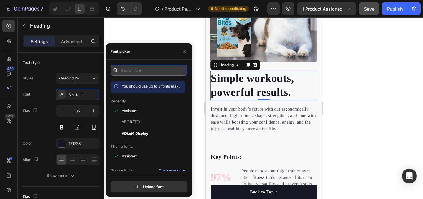
click at [150, 67] on input "text" at bounding box center [149, 69] width 77 height 11
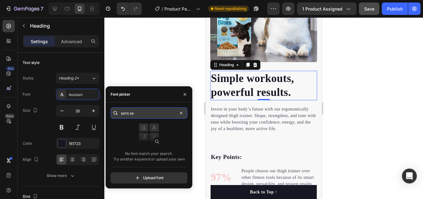
type input "sans ser"
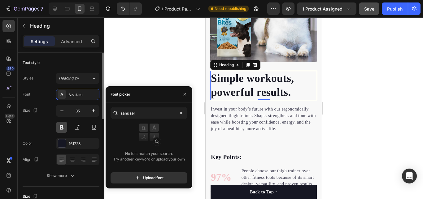
click at [64, 127] on button at bounding box center [61, 126] width 11 height 11
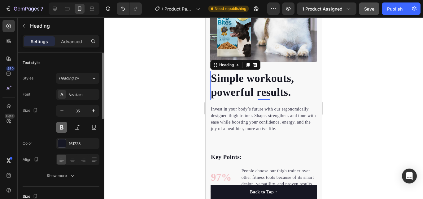
click at [64, 127] on button at bounding box center [61, 126] width 11 height 11
click at [295, 86] on h2 "Simple workouts, powerful results." at bounding box center [263, 85] width 107 height 29
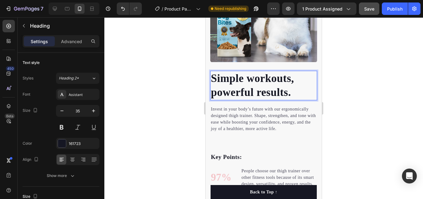
click at [279, 86] on p "Simple workouts, powerful results." at bounding box center [264, 85] width 106 height 28
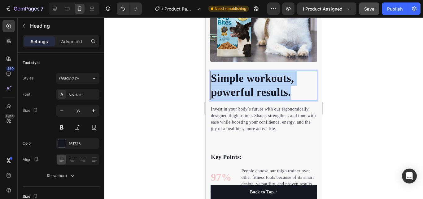
click at [279, 86] on p "Simple workouts, powerful results." at bounding box center [264, 85] width 106 height 28
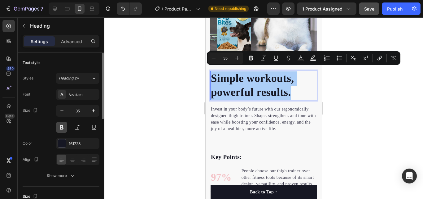
click at [62, 129] on button at bounding box center [61, 126] width 11 height 11
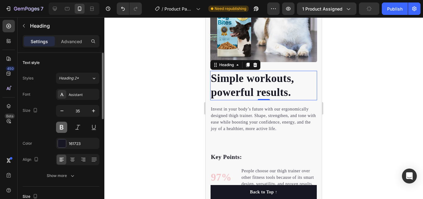
click at [62, 129] on button at bounding box center [61, 126] width 11 height 11
click at [91, 94] on div "Assistant" at bounding box center [83, 95] width 29 height 6
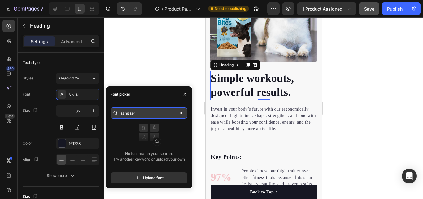
click at [135, 111] on input "sans ser" at bounding box center [149, 112] width 77 height 11
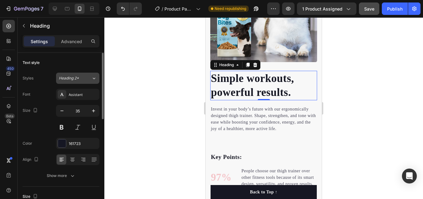
click at [88, 82] on button "Heading 2*" at bounding box center [77, 78] width 43 height 11
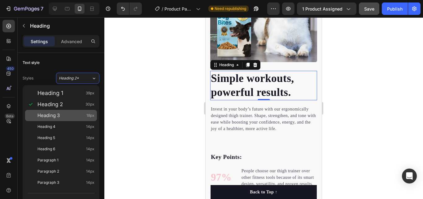
click at [71, 110] on div "Heading 3 18px" at bounding box center [61, 115] width 72 height 11
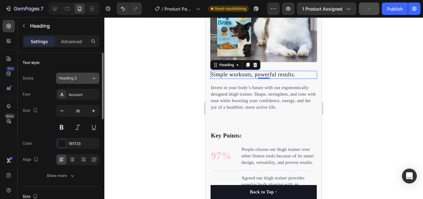
click at [87, 75] on button "Heading 3" at bounding box center [77, 78] width 43 height 11
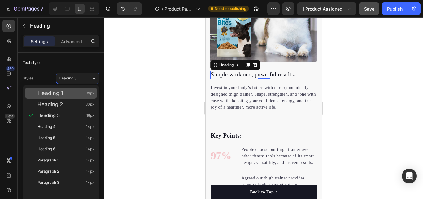
click at [77, 94] on div "Heading 1 39px" at bounding box center [65, 93] width 57 height 6
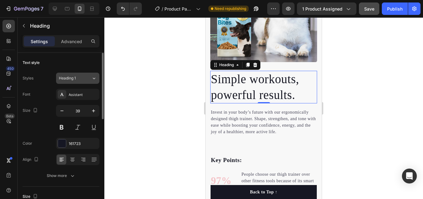
click at [87, 80] on div "Heading 1" at bounding box center [75, 78] width 33 height 6
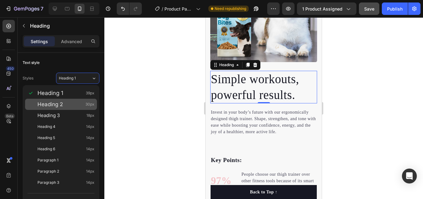
click at [79, 99] on div "Heading 2 30px" at bounding box center [61, 104] width 72 height 11
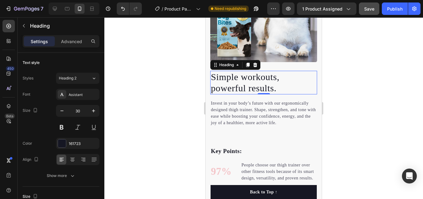
click at [79, 99] on div "Heading 2 30px" at bounding box center [61, 104] width 72 height 11
click at [94, 109] on icon "button" at bounding box center [93, 111] width 6 height 6
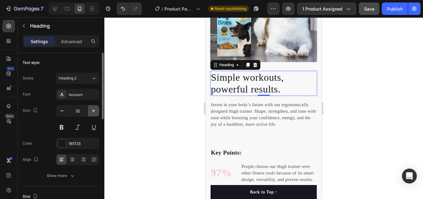
click at [94, 109] on icon "button" at bounding box center [93, 111] width 6 height 6
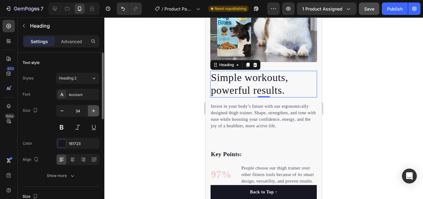
click at [94, 109] on icon "button" at bounding box center [93, 111] width 6 height 6
type input "35"
click at [63, 128] on button at bounding box center [61, 126] width 11 height 11
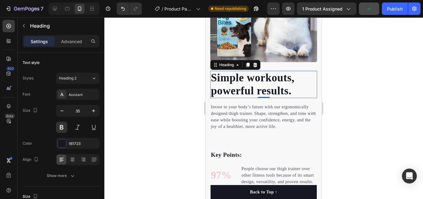
click at [136, 114] on div at bounding box center [263, 107] width 319 height 181
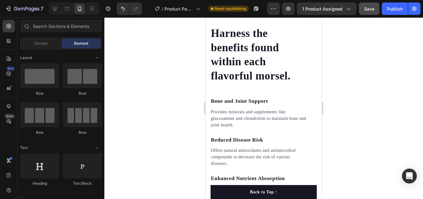
scroll to position [1082, 0]
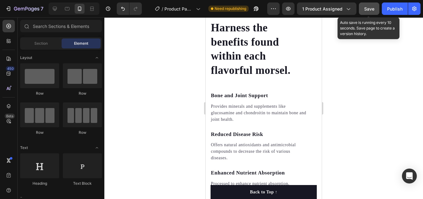
click at [364, 11] on span "Save" at bounding box center [369, 8] width 10 height 5
